Goal: Register for event/course

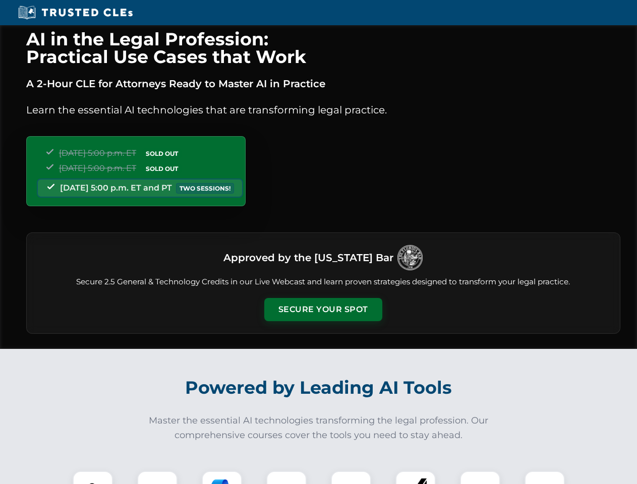
click at [323, 309] on button "Secure Your Spot" at bounding box center [323, 309] width 118 height 23
click at [93, 477] on img at bounding box center [92, 490] width 29 height 29
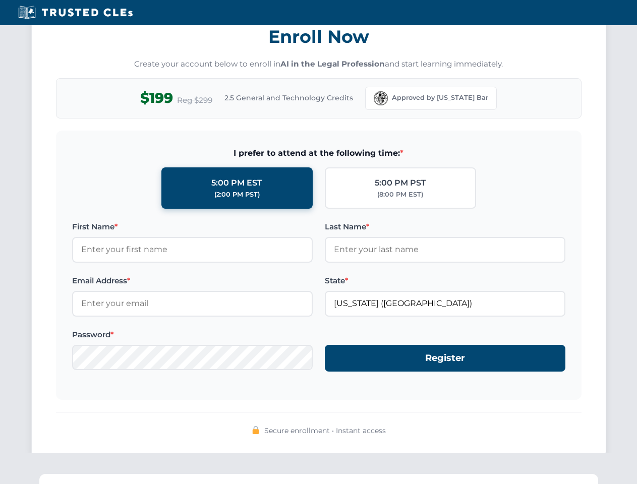
scroll to position [989, 0]
